Goal: Task Accomplishment & Management: Complete application form

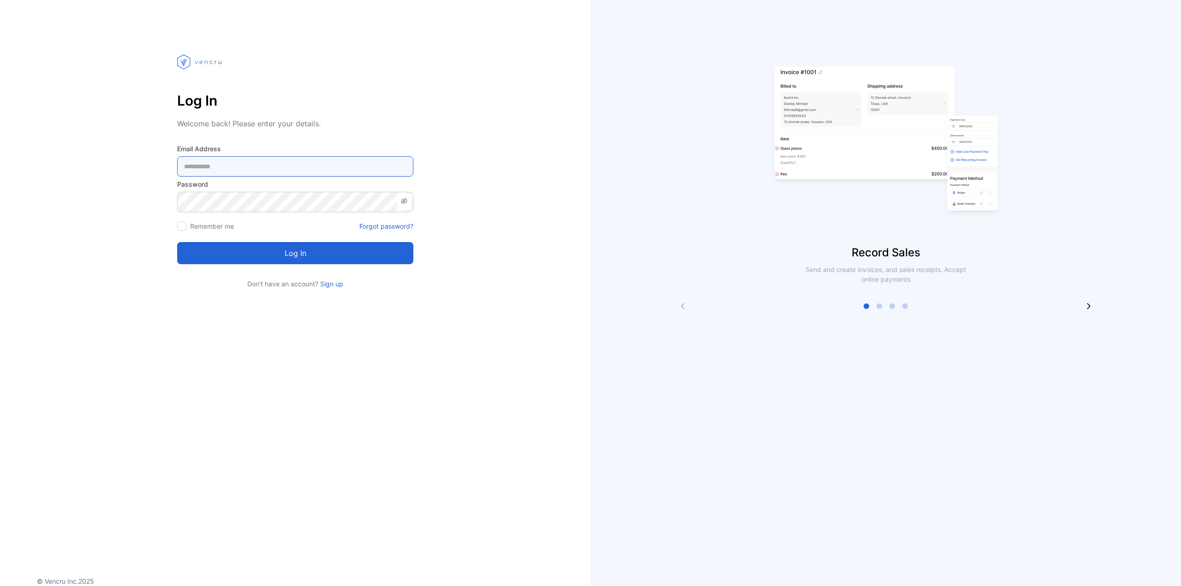
click at [232, 172] on Address-inputemail "email" at bounding box center [295, 166] width 236 height 20
type Address-inputemail "**********"
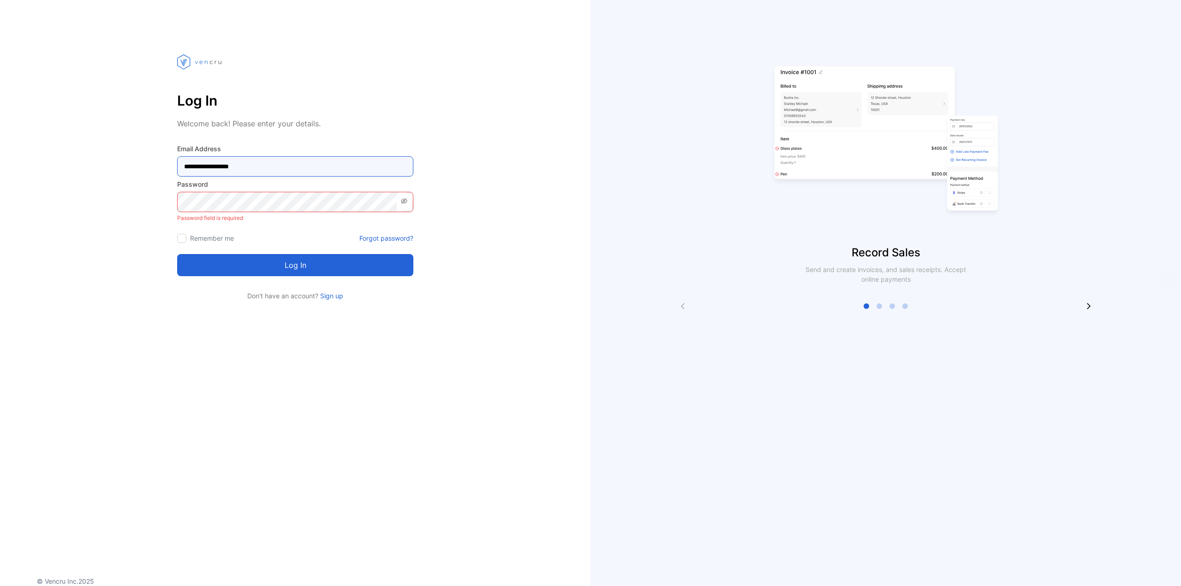
drag, startPoint x: 271, startPoint y: 166, endPoint x: 152, endPoint y: 175, distance: 119.8
click at [152, 175] on div "**********" at bounding box center [295, 169] width 590 height 264
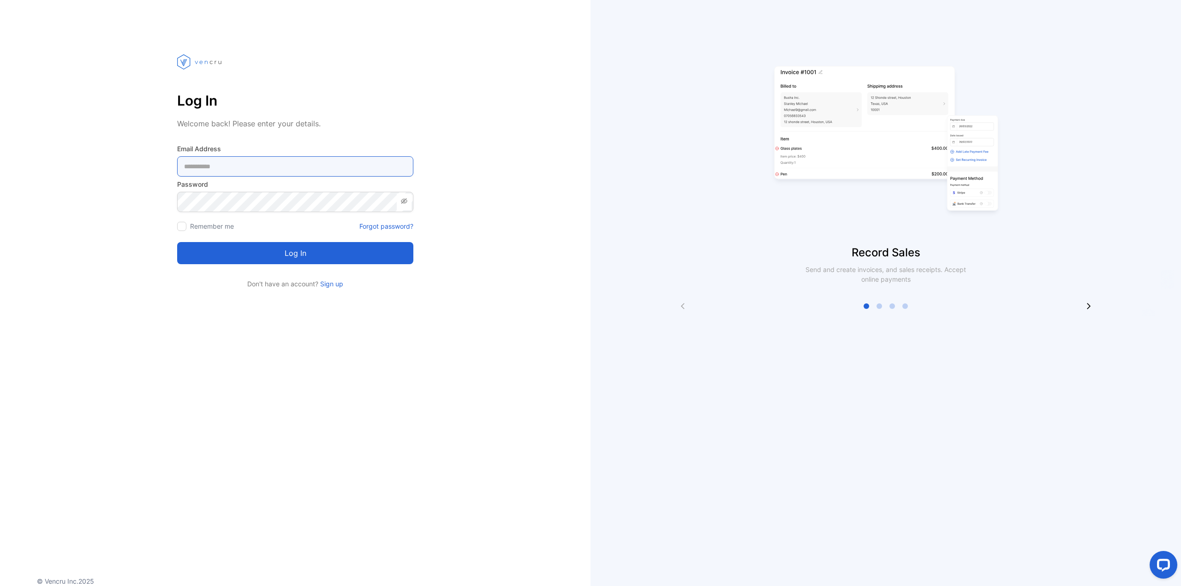
click at [275, 170] on Address-inputemail "email" at bounding box center [295, 166] width 236 height 20
type Address-inputemail "**********"
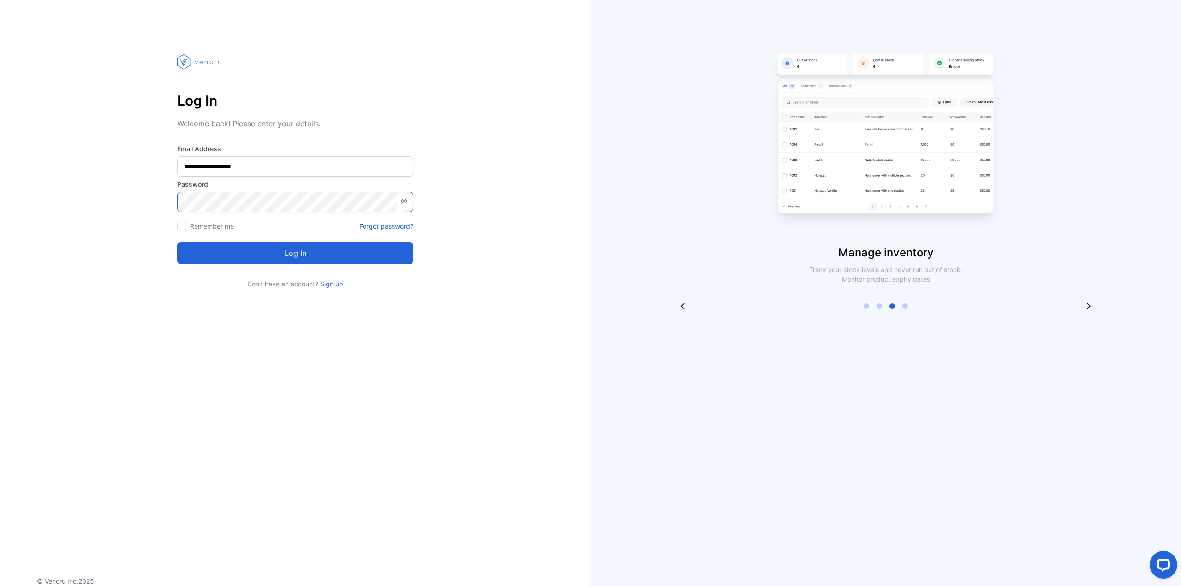
click at [177, 242] on button "Log in" at bounding box center [295, 253] width 236 height 22
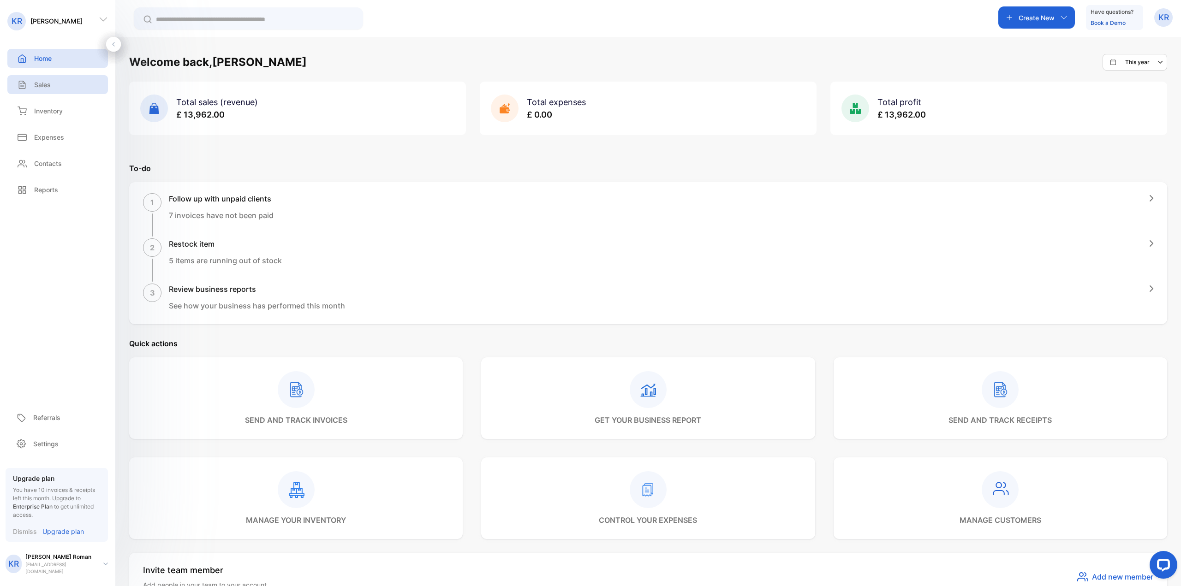
click at [67, 93] on div "Sales" at bounding box center [57, 84] width 101 height 19
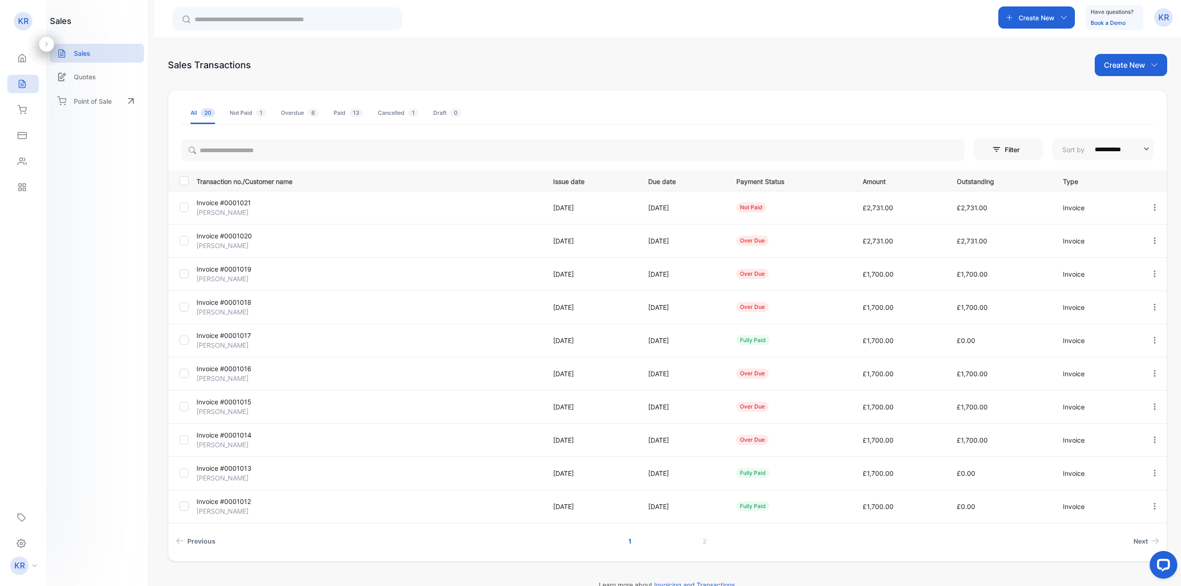
click at [1144, 209] on div at bounding box center [1154, 207] width 24 height 19
click at [1132, 256] on span "Record payment" at bounding box center [1128, 260] width 58 height 11
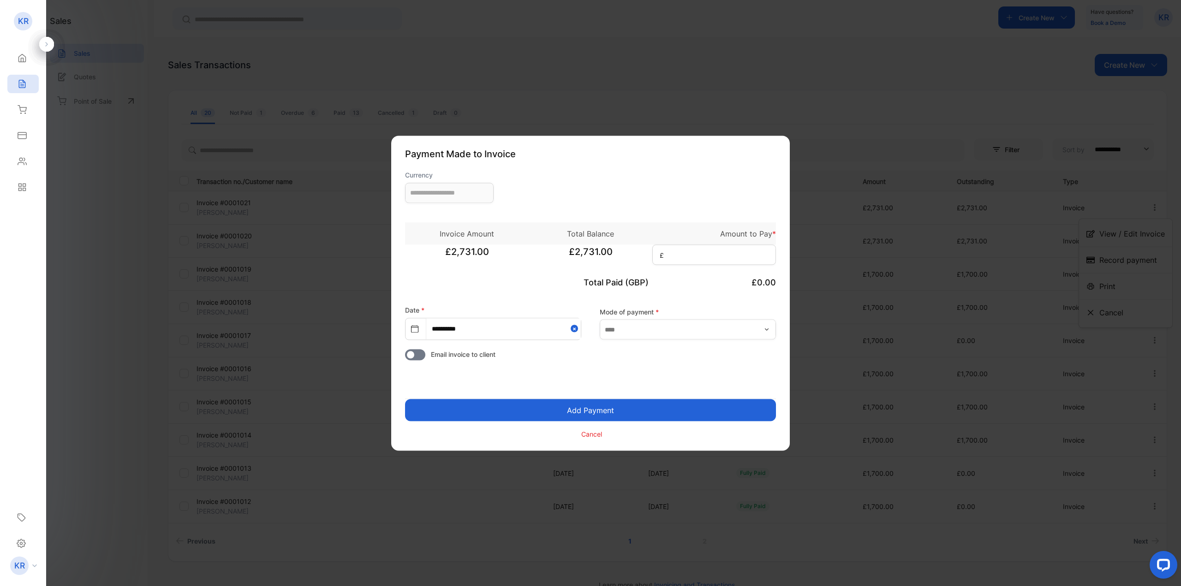
type input "**********"
click at [654, 401] on button "Add Payment" at bounding box center [590, 410] width 371 height 22
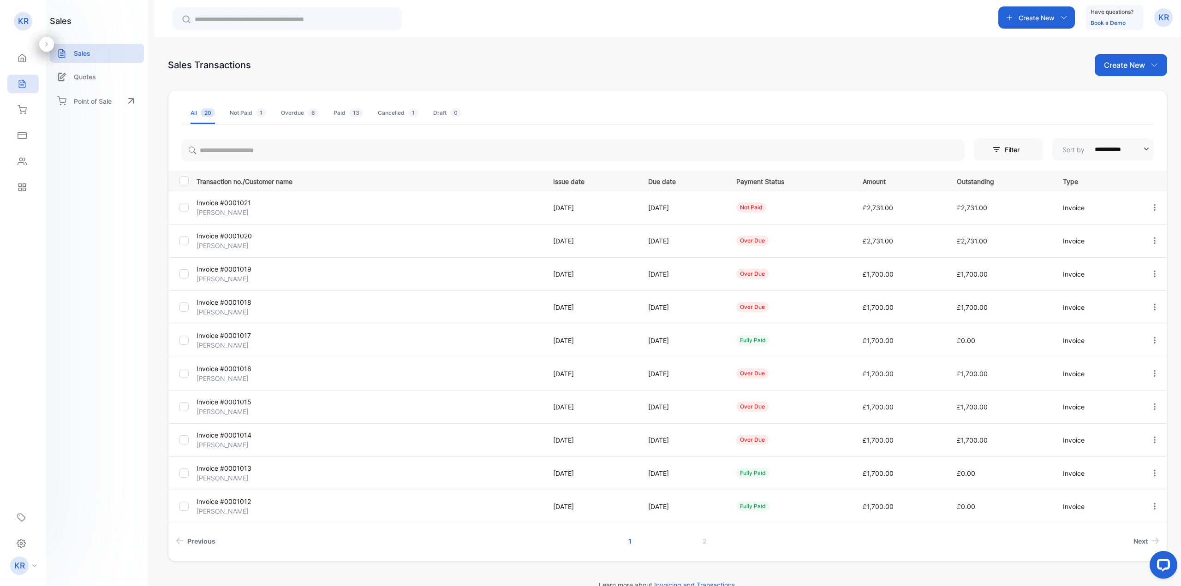
click at [1153, 209] on icon "button" at bounding box center [1154, 207] width 2 height 6
click at [1129, 232] on span "View / Edit Invoice" at bounding box center [1131, 233] width 65 height 11
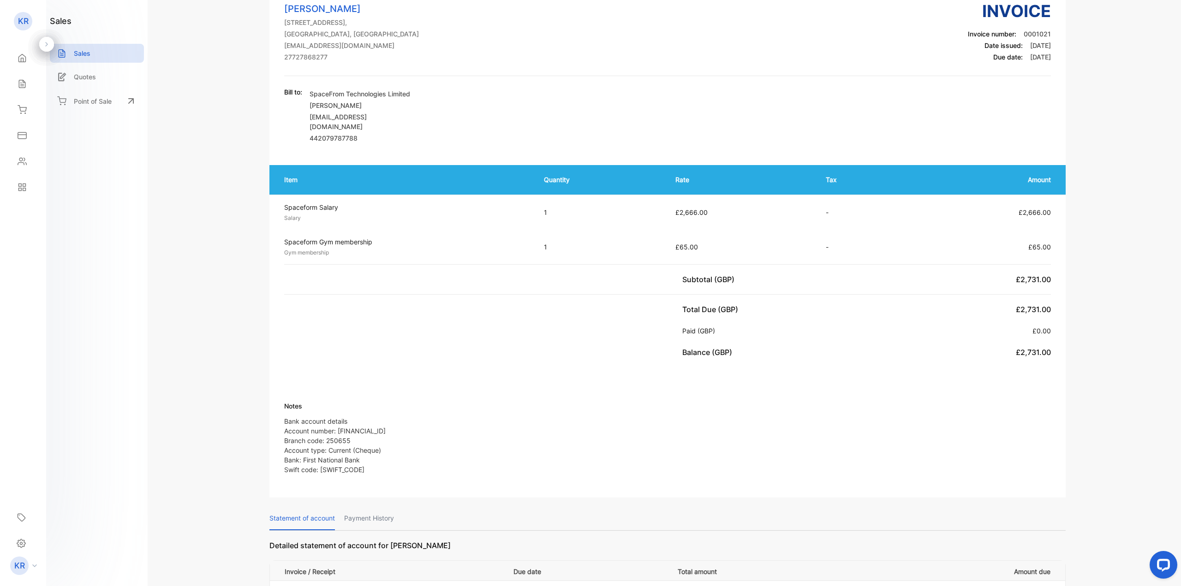
scroll to position [138, 0]
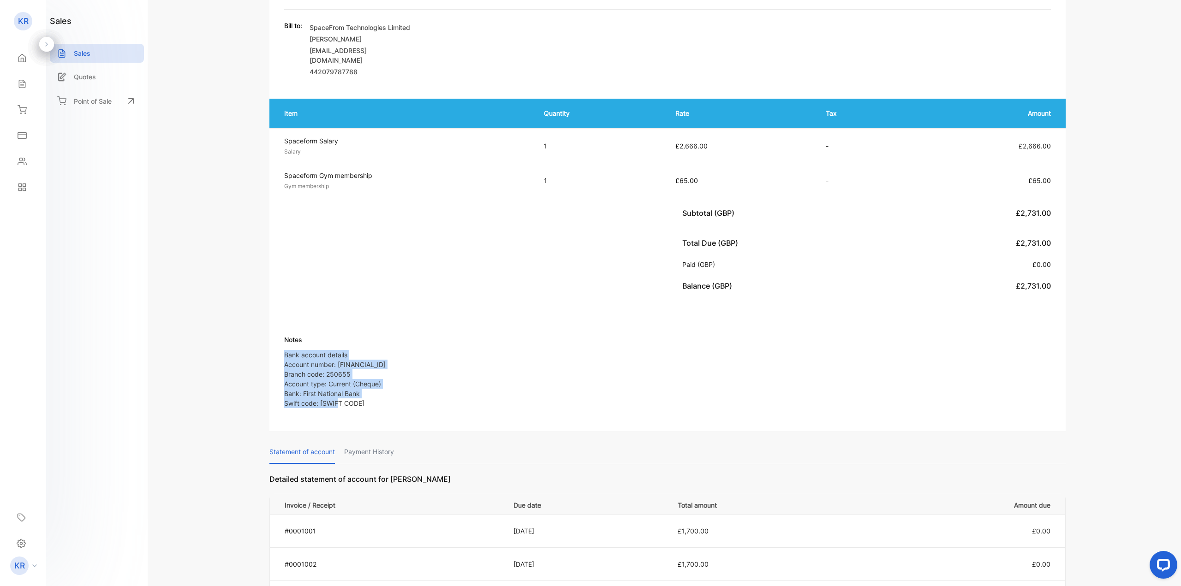
drag, startPoint x: 356, startPoint y: 398, endPoint x: 282, endPoint y: 348, distance: 89.5
click at [282, 348] on div "Notes Bank account details Account number: [FINANCIAL_ID] Branch code: 250655 A…" at bounding box center [667, 362] width 796 height 108
copy p "Bank account details Account number: [FINANCIAL_ID] Branch code: 250655 Account…"
click at [23, 59] on icon at bounding box center [22, 58] width 7 height 8
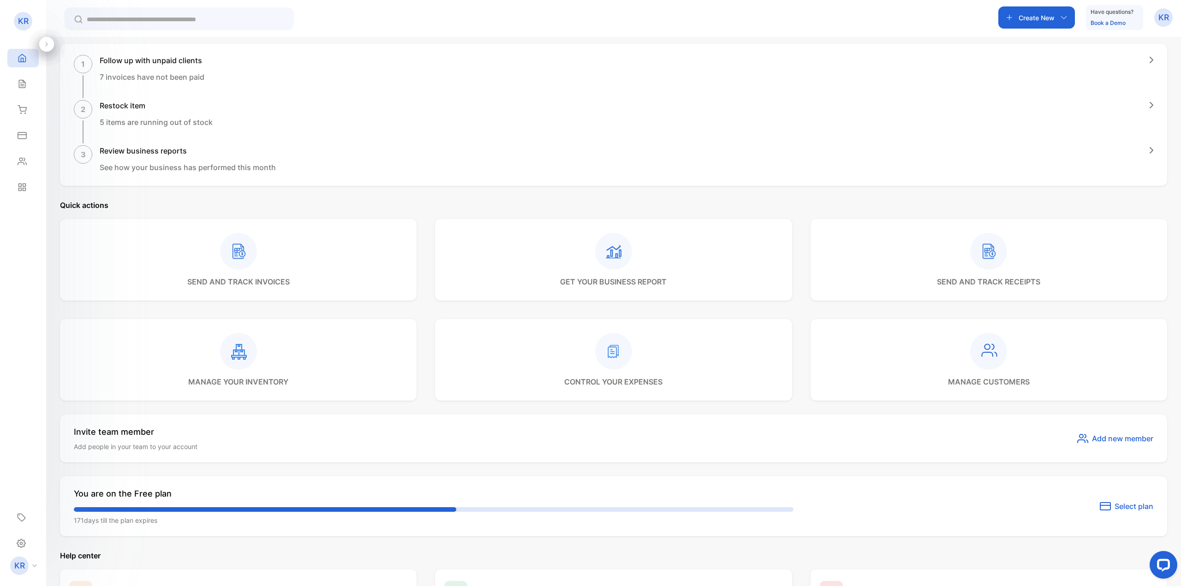
click at [1030, 24] on div "Create New" at bounding box center [1036, 17] width 77 height 22
drag, startPoint x: 1035, startPoint y: 40, endPoint x: 1006, endPoint y: 48, distance: 29.5
click at [1035, 40] on p "Invoice" at bounding box center [1032, 40] width 30 height 11
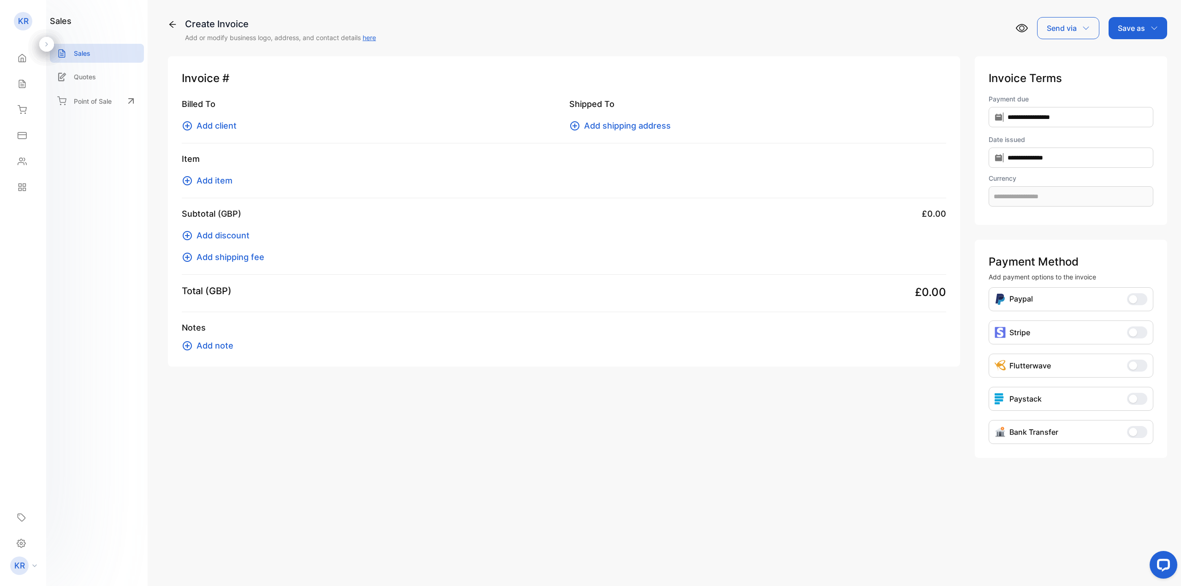
type input "**********"
click at [233, 127] on span "Add client" at bounding box center [216, 125] width 40 height 12
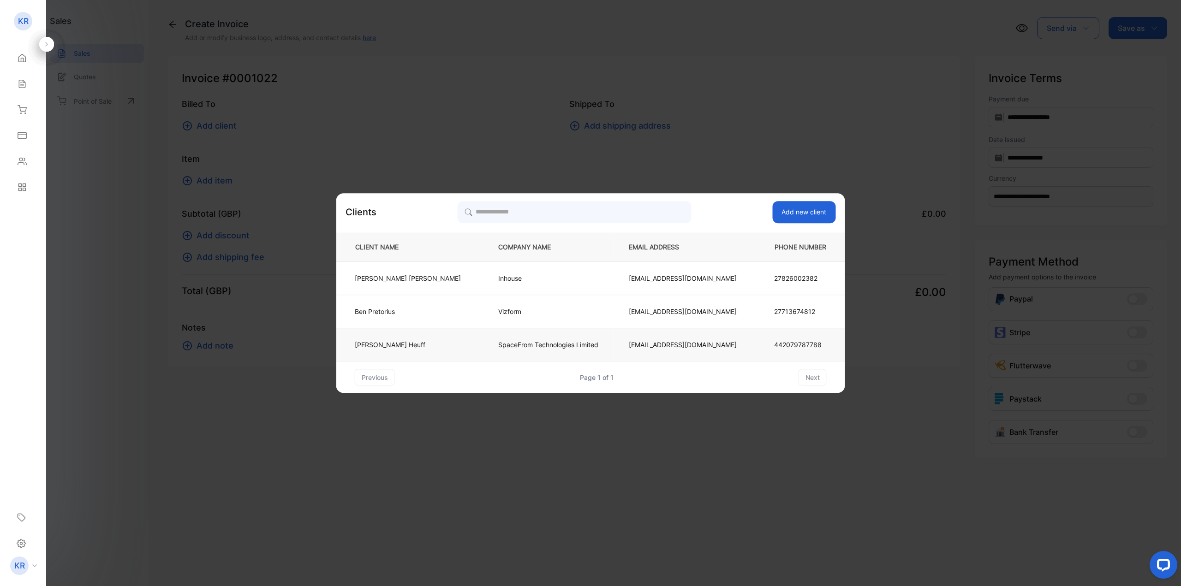
click at [544, 334] on td "SpaceFrom Technologies Limited" at bounding box center [548, 344] width 131 height 33
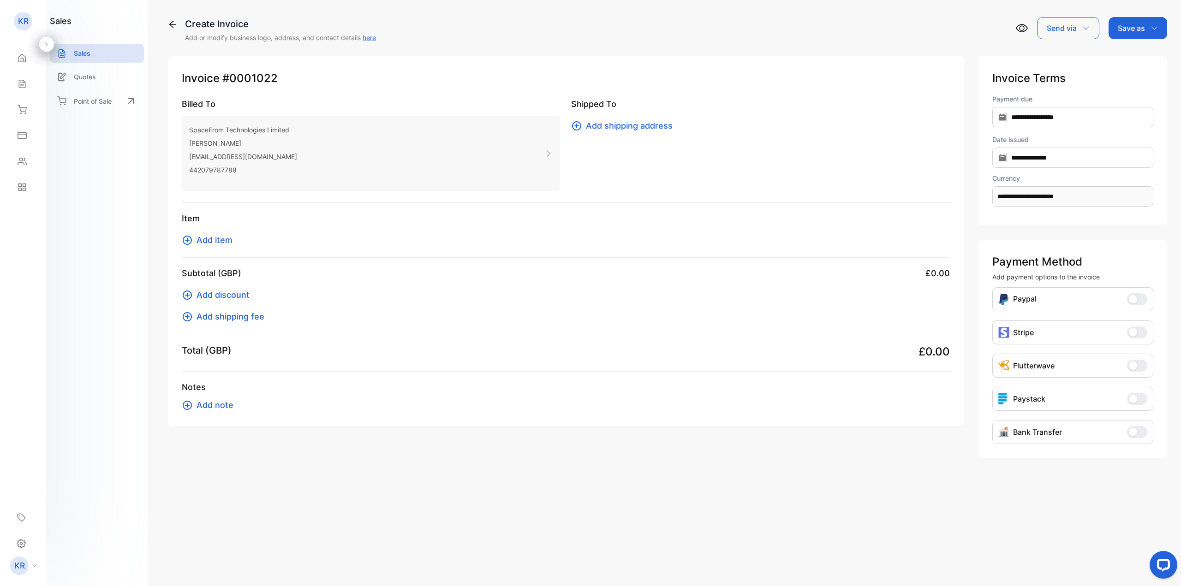
click at [622, 131] on span "Add shipping address" at bounding box center [629, 125] width 87 height 12
drag, startPoint x: 566, startPoint y: 141, endPoint x: 555, endPoint y: 144, distance: 11.1
click at [290, 236] on div "Add item" at bounding box center [566, 240] width 768 height 12
click at [228, 241] on span "Add item" at bounding box center [214, 240] width 36 height 12
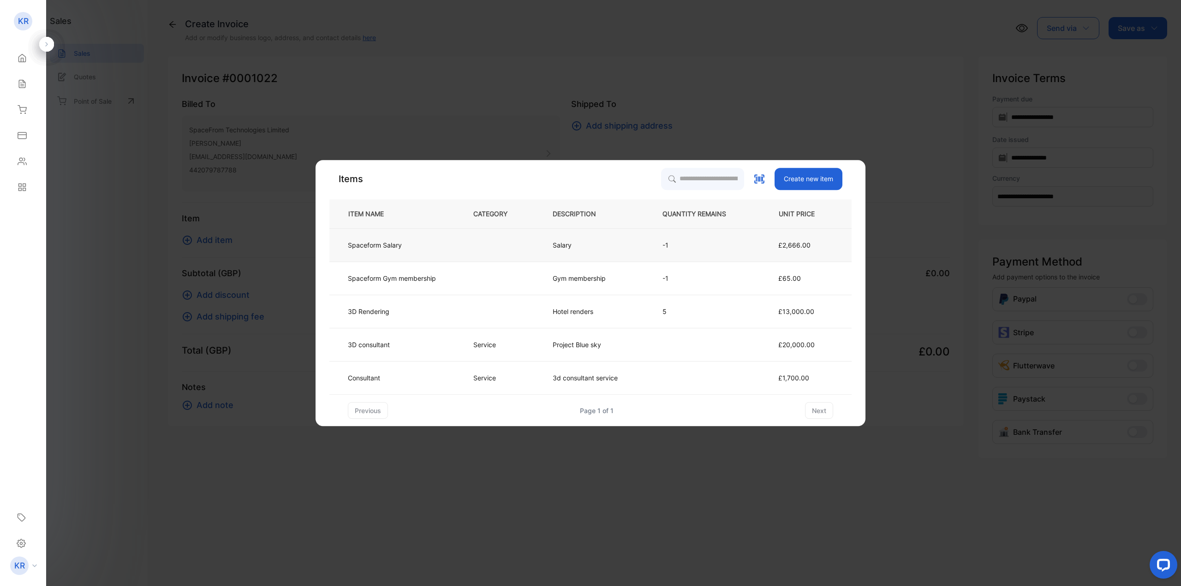
click at [391, 250] on td "Spaceform Salary" at bounding box center [393, 245] width 129 height 33
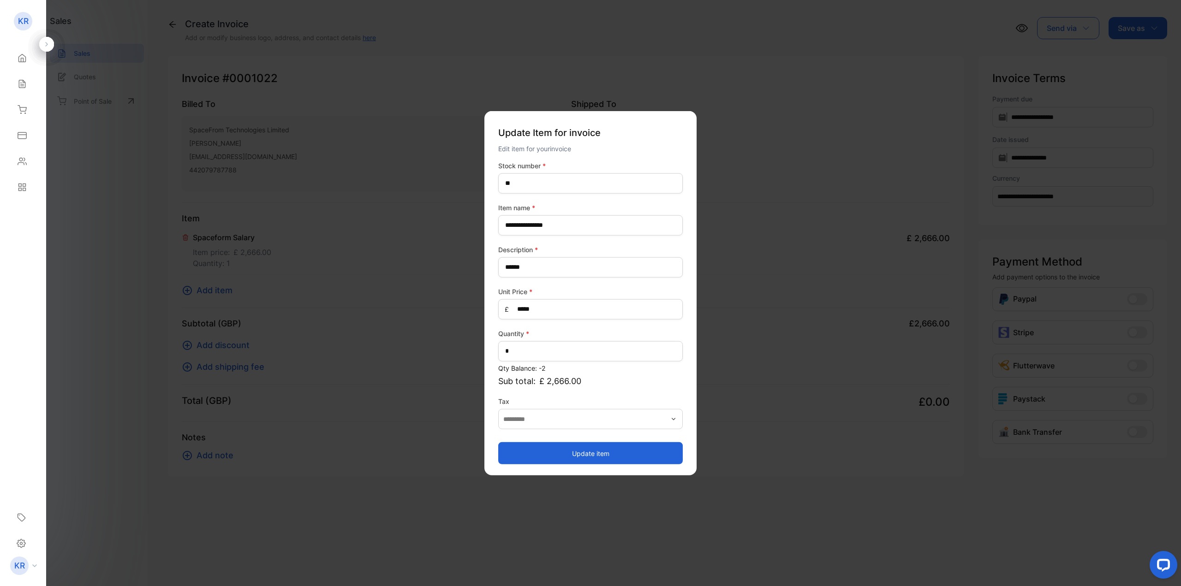
click at [599, 453] on button "Update item" at bounding box center [590, 453] width 184 height 22
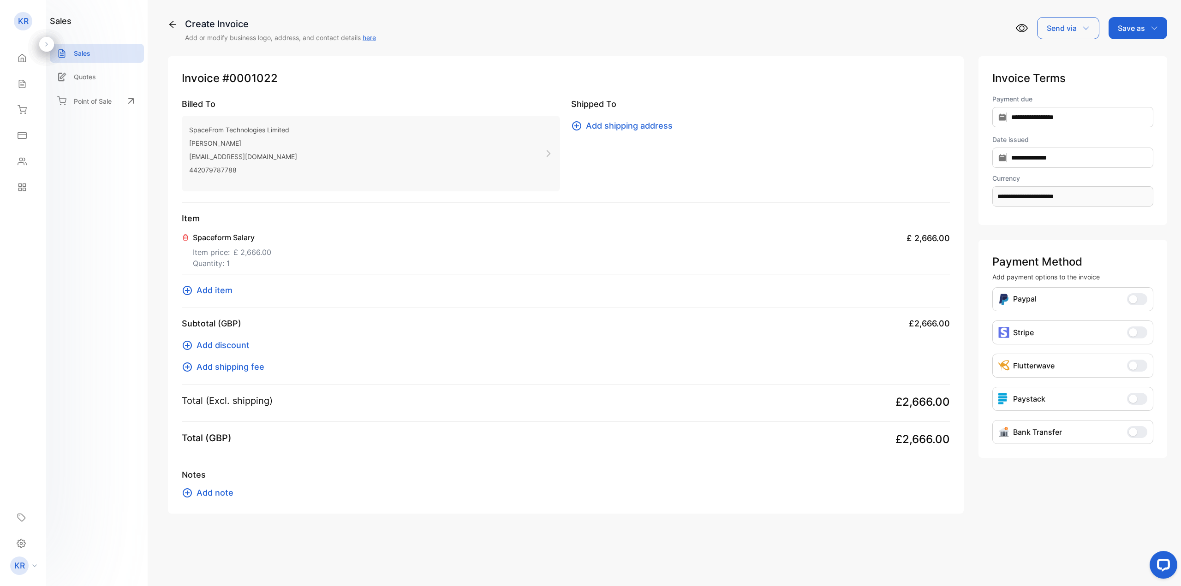
click at [231, 290] on span "Add item" at bounding box center [214, 290] width 36 height 12
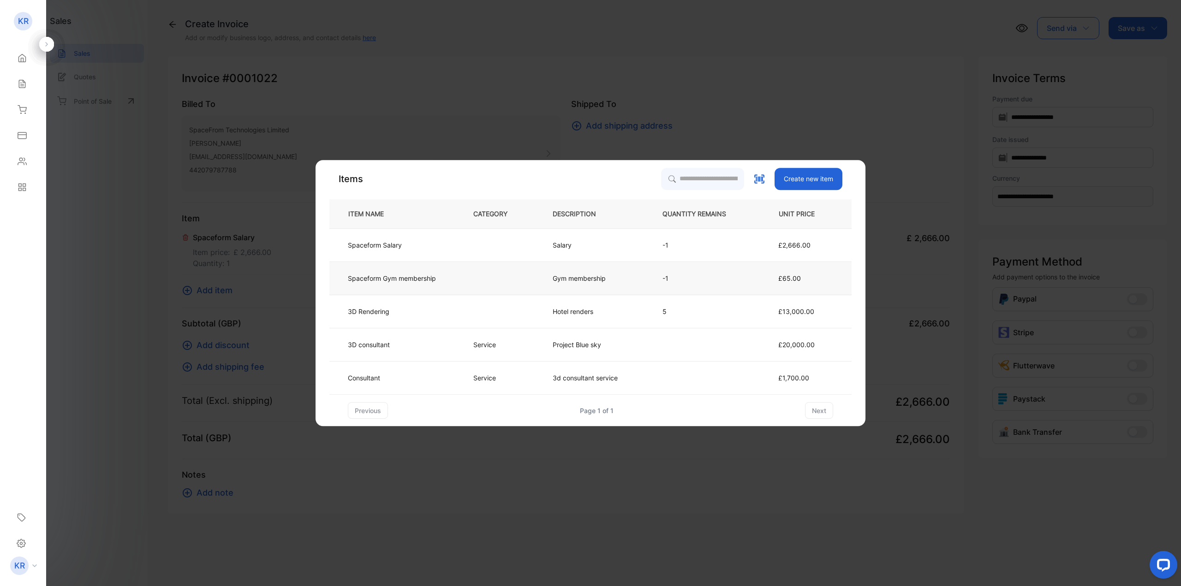
click at [574, 273] on td "Gym membership" at bounding box center [592, 278] width 110 height 33
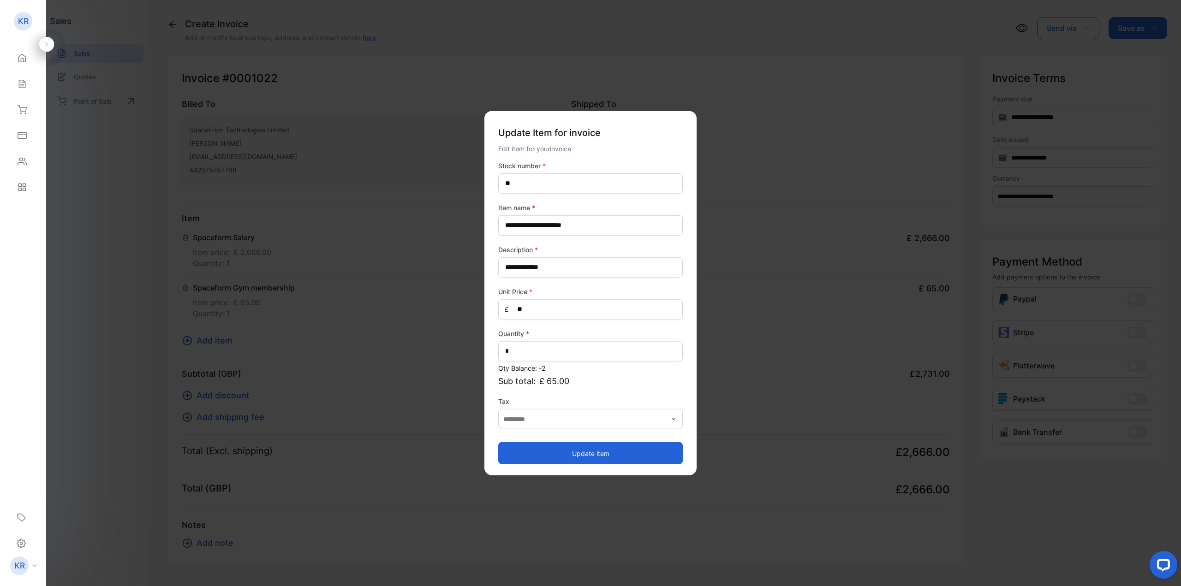
click at [618, 452] on button "Update item" at bounding box center [590, 453] width 184 height 22
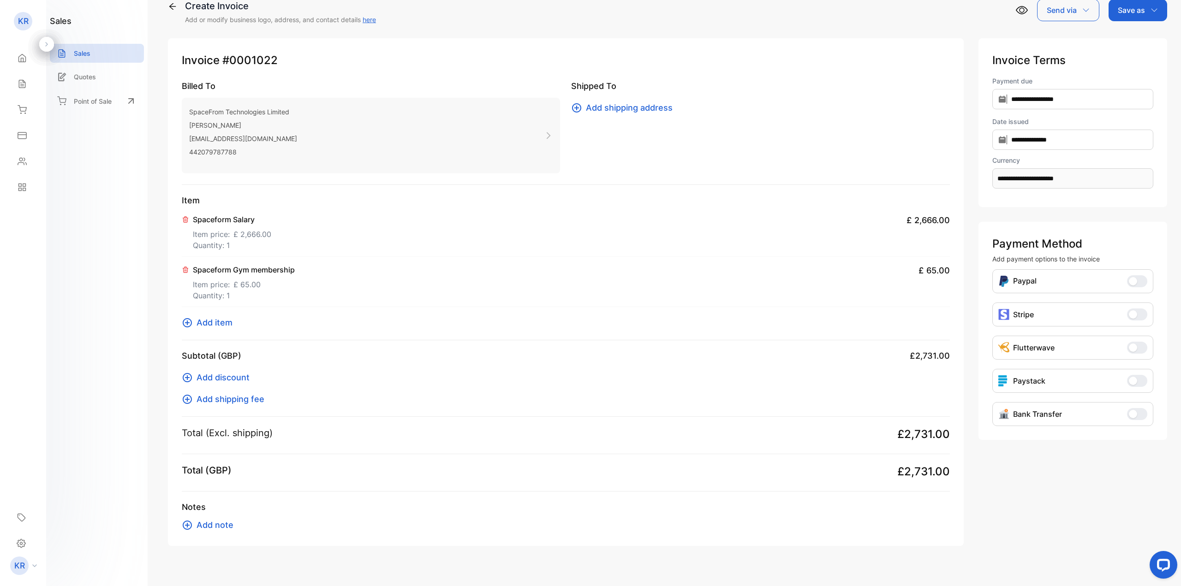
scroll to position [28, 0]
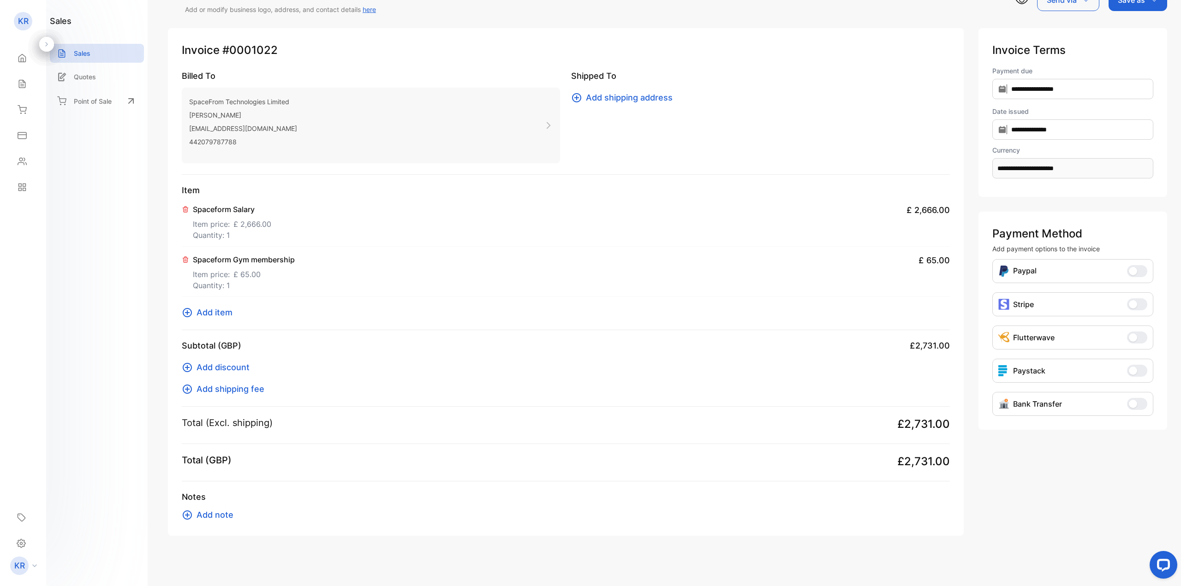
click at [207, 510] on span "Add note" at bounding box center [214, 515] width 37 height 12
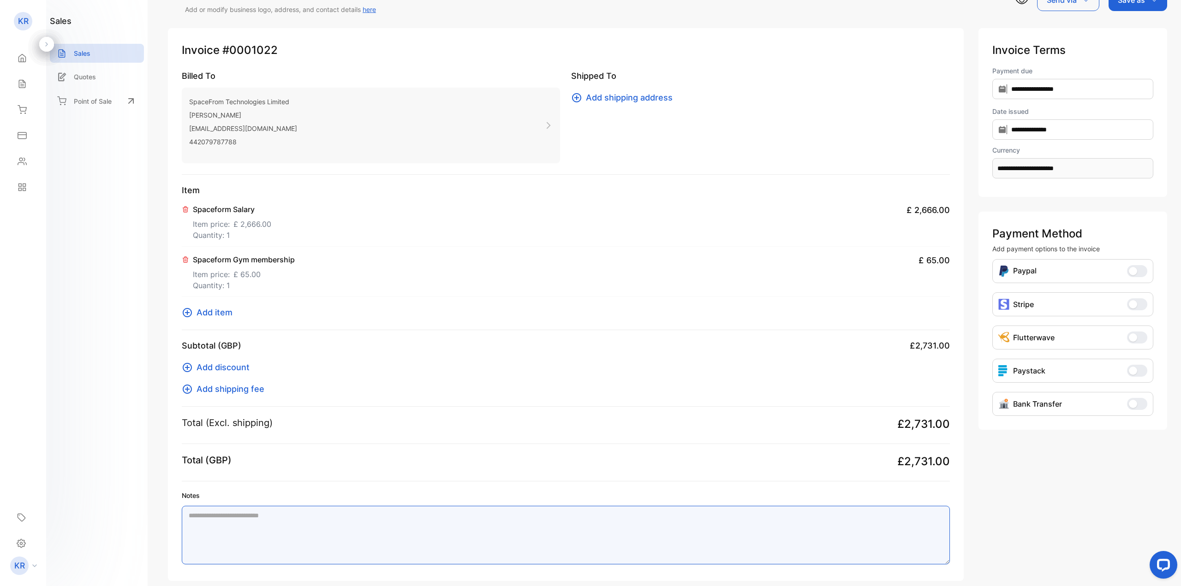
click at [275, 521] on textarea "Notes" at bounding box center [566, 535] width 768 height 59
paste textarea "**********"
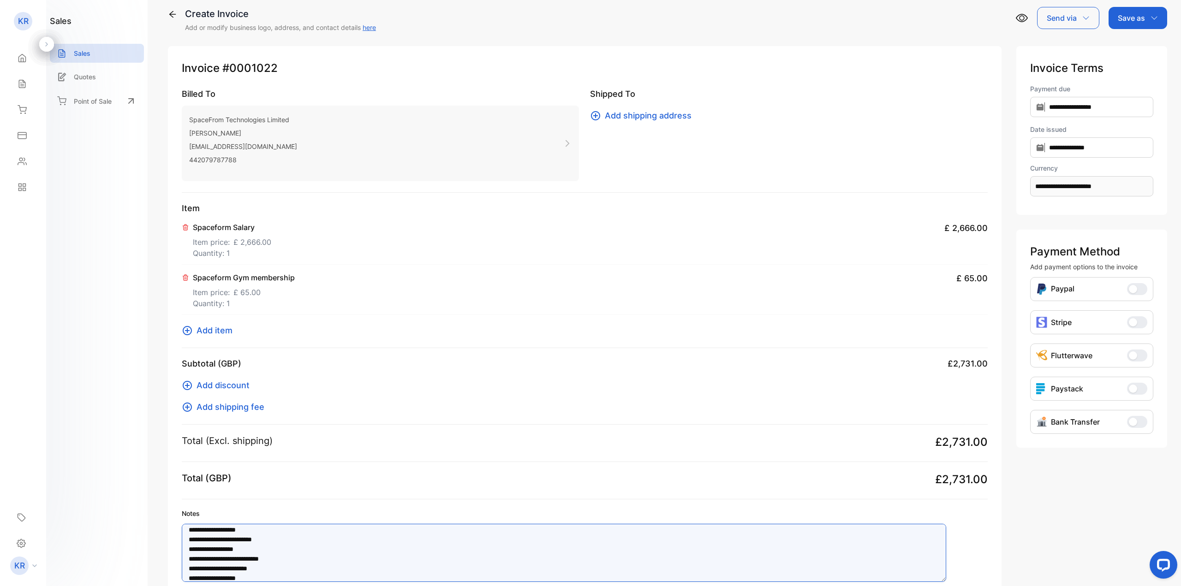
scroll to position [0, 0]
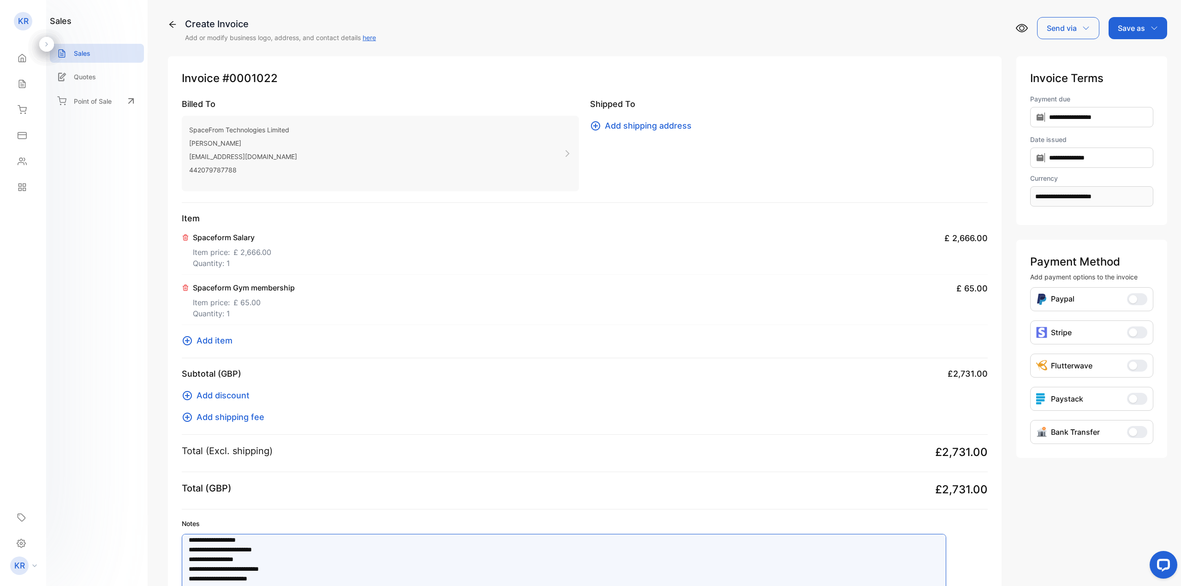
click at [1085, 35] on div "Send via" at bounding box center [1068, 28] width 62 height 22
type textarea "**********"
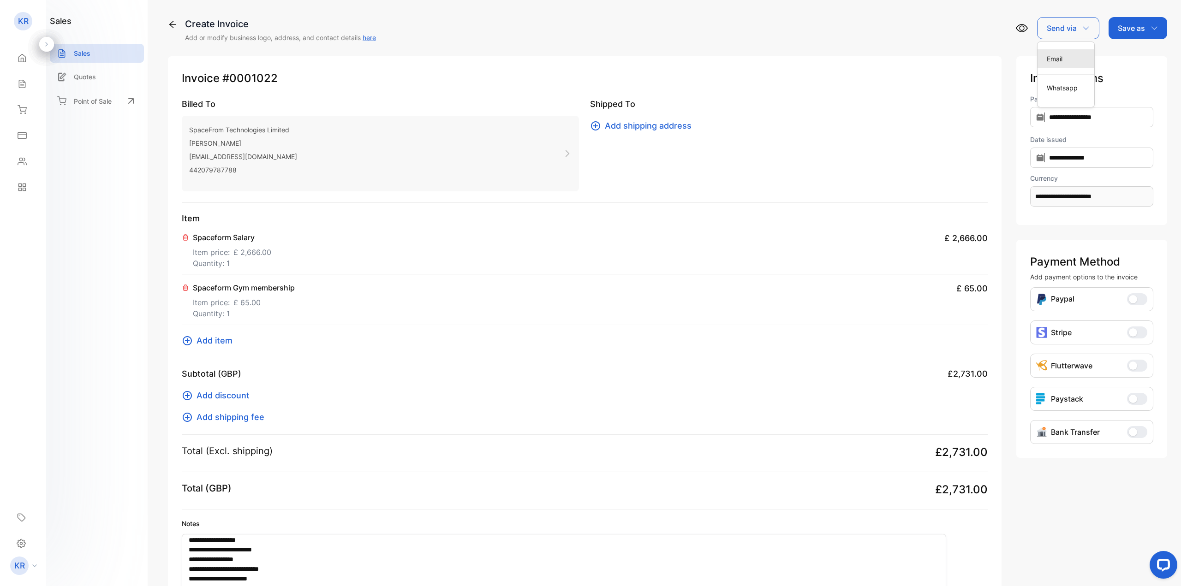
click at [1078, 63] on div "Email" at bounding box center [1065, 58] width 57 height 18
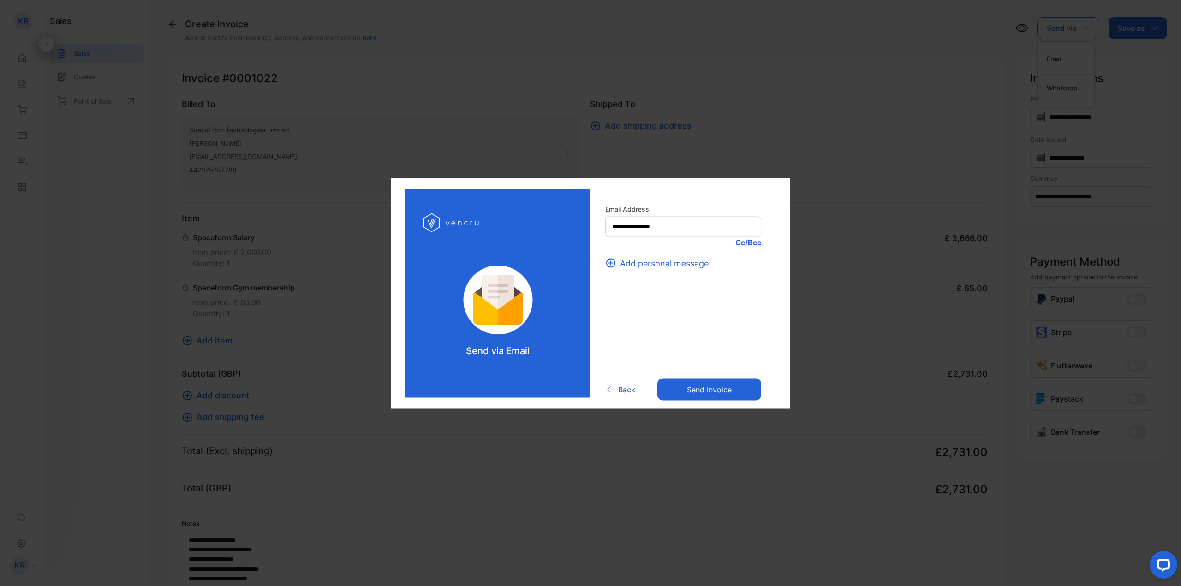
click at [695, 263] on span "Add personal message" at bounding box center [664, 263] width 89 height 12
click at [745, 245] on p "Cc/Bcc" at bounding box center [683, 242] width 156 height 11
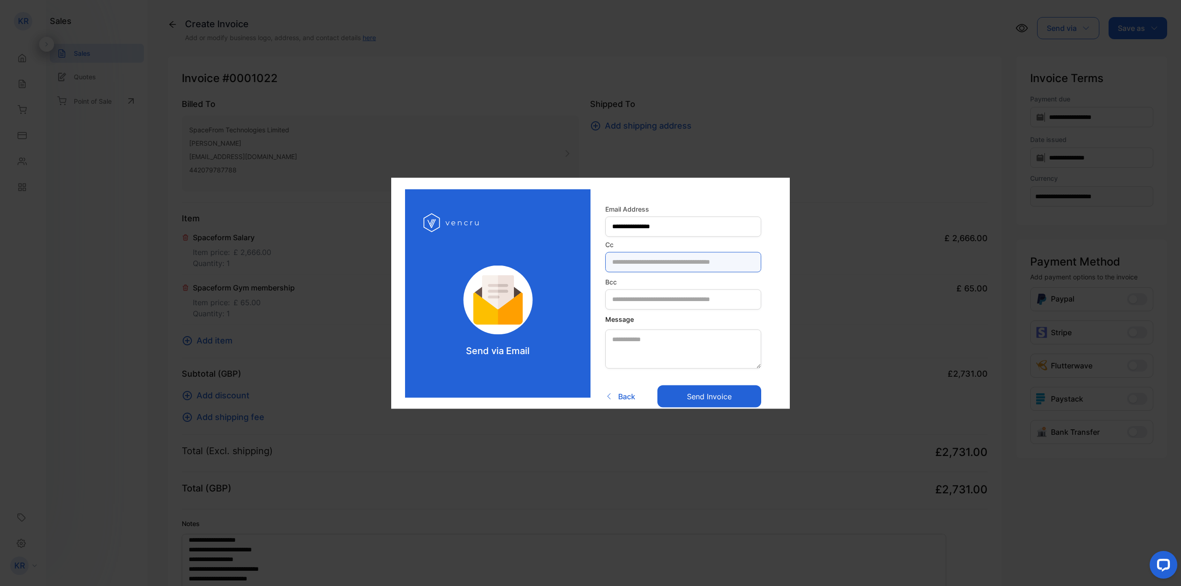
click at [731, 265] on input "text" at bounding box center [683, 262] width 156 height 20
type input "**********"
click at [704, 298] on input "text" at bounding box center [683, 299] width 156 height 20
type input "**********"
click at [710, 392] on button "Send invoice" at bounding box center [709, 396] width 104 height 22
